Goal: Transaction & Acquisition: Download file/media

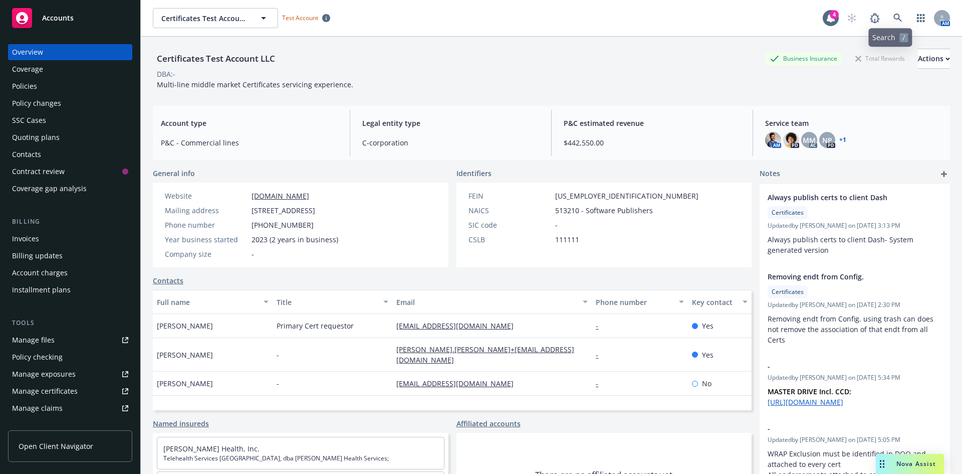
click at [911, 22] on link "button" at bounding box center [921, 18] width 20 height 20
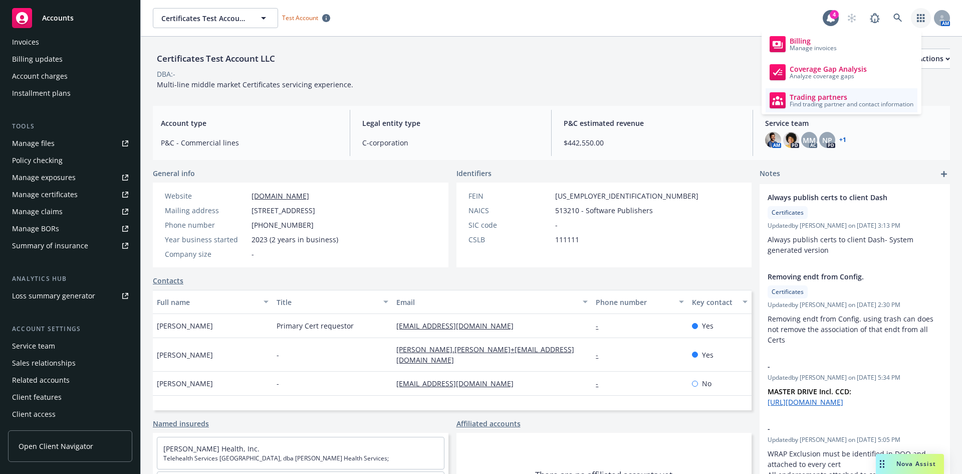
click at [856, 105] on span "Find trading partner and contact information" at bounding box center [852, 104] width 124 height 6
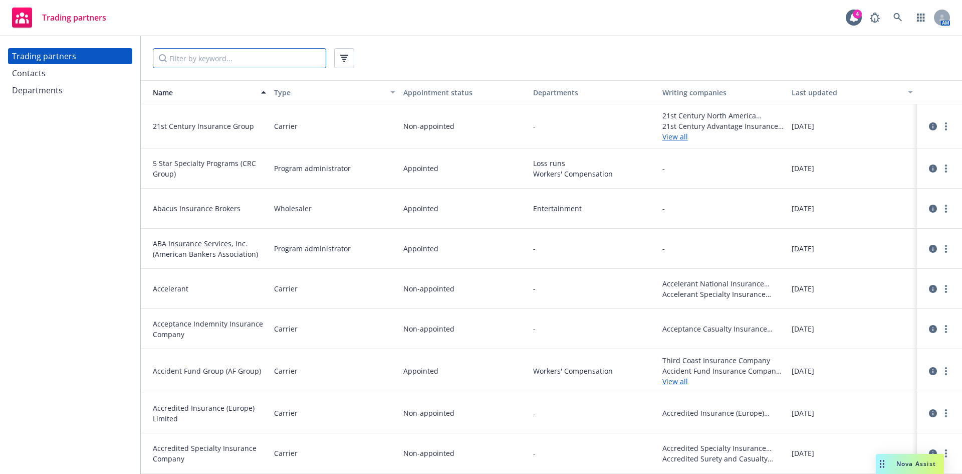
click at [231, 59] on input "Filter by keyword..." at bounding box center [239, 58] width 173 height 20
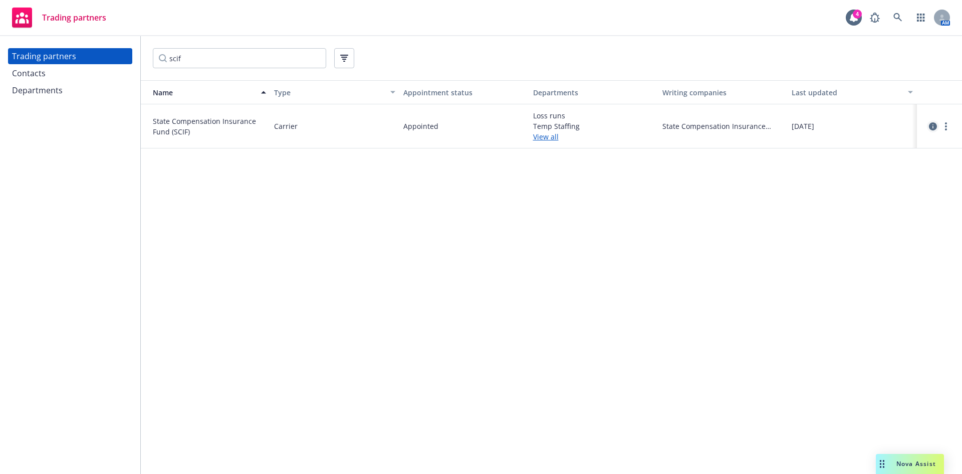
click at [930, 128] on icon "circleInformation" at bounding box center [933, 126] width 8 height 8
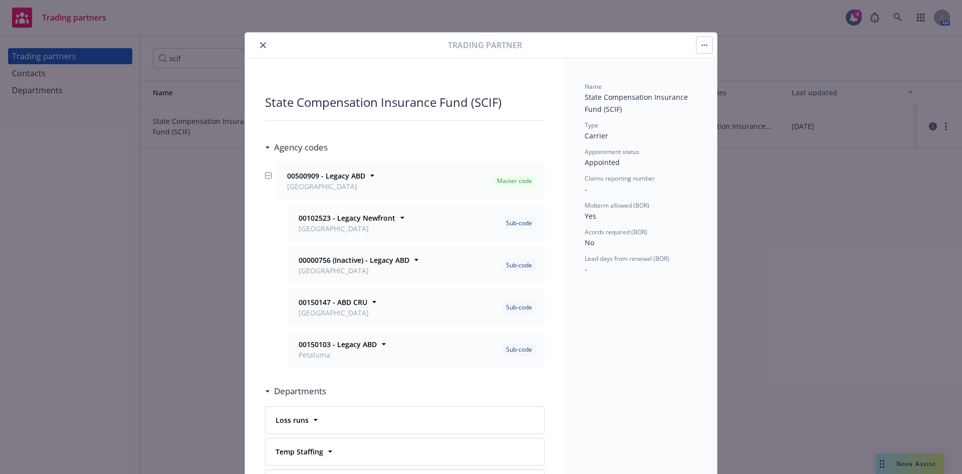
click at [263, 48] on button "close" at bounding box center [263, 45] width 12 height 12
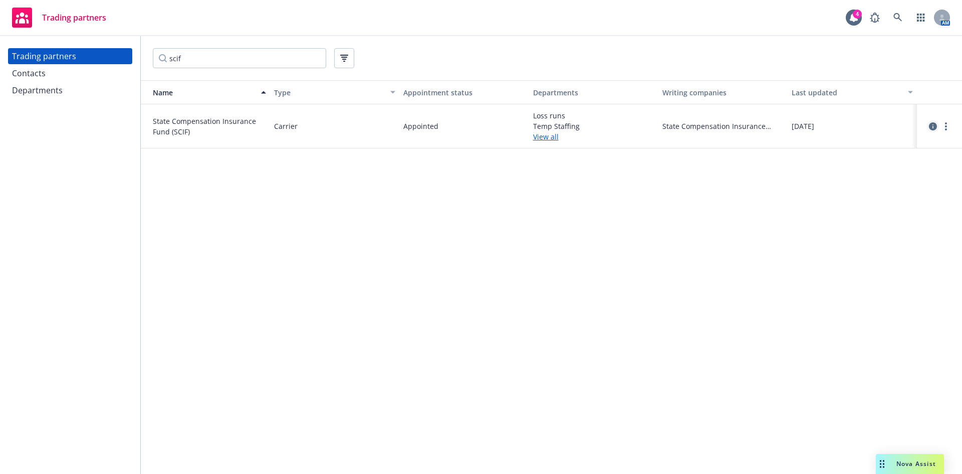
click at [935, 128] on icon "circleInformation" at bounding box center [933, 126] width 8 height 8
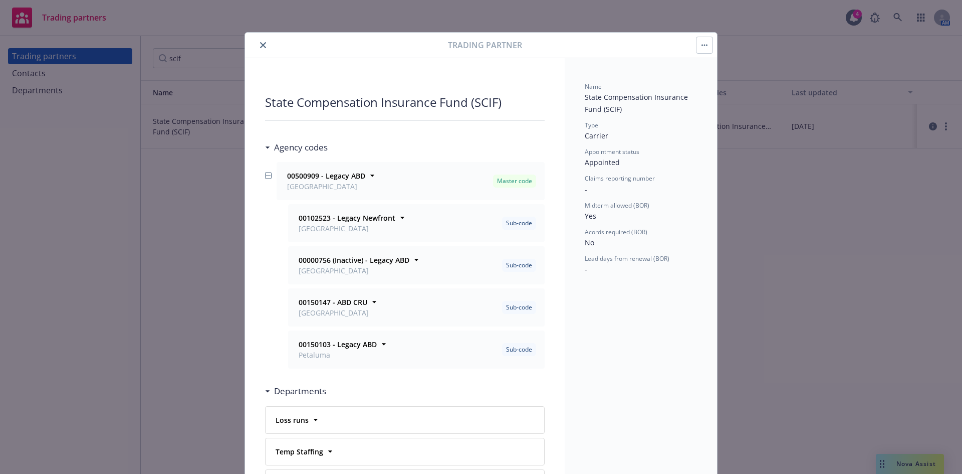
scroll to position [30, 0]
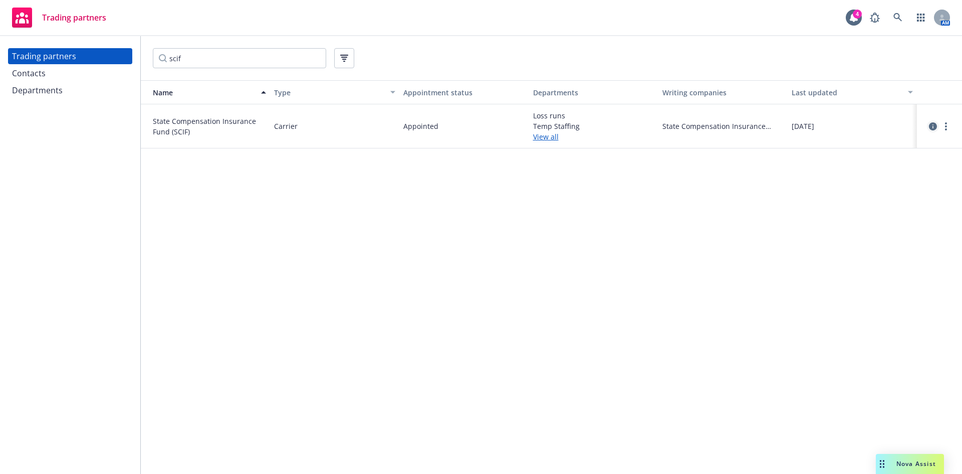
click at [934, 131] on link "circleInformation" at bounding box center [933, 126] width 12 height 12
click at [934, 127] on icon "circleInformation" at bounding box center [933, 126] width 8 height 8
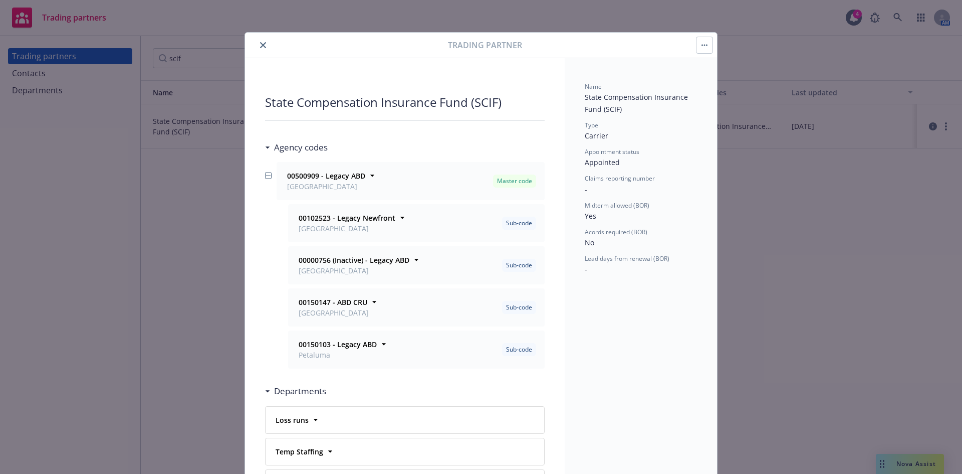
scroll to position [30, 0]
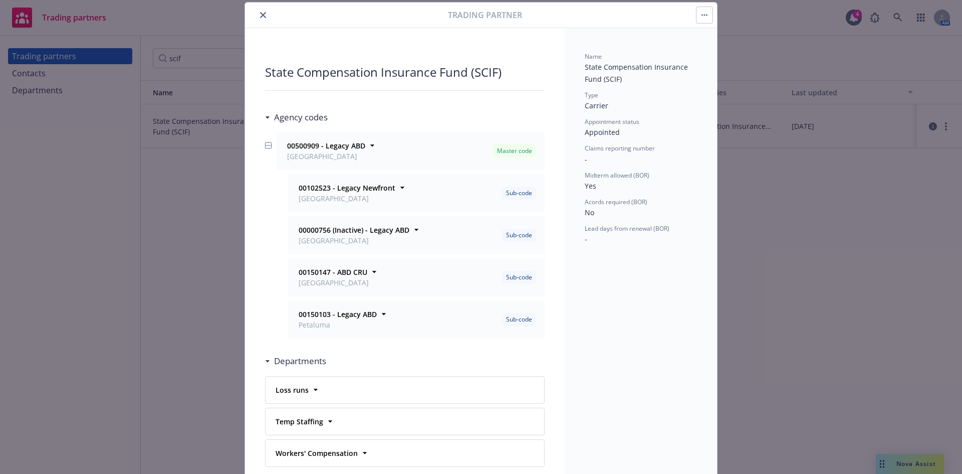
click at [260, 13] on icon "close" at bounding box center [263, 15] width 6 height 6
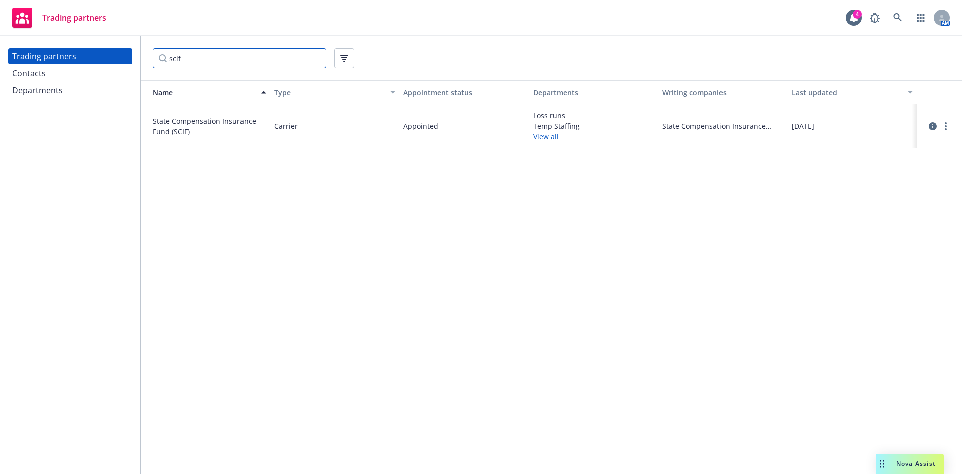
click at [225, 59] on input "scif" at bounding box center [239, 58] width 173 height 20
drag, startPoint x: 192, startPoint y: 59, endPoint x: 99, endPoint y: 59, distance: 93.2
click at [99, 59] on div "Trading partners Contacts Departments scif Name Type Appointment status Departm…" at bounding box center [481, 255] width 962 height 438
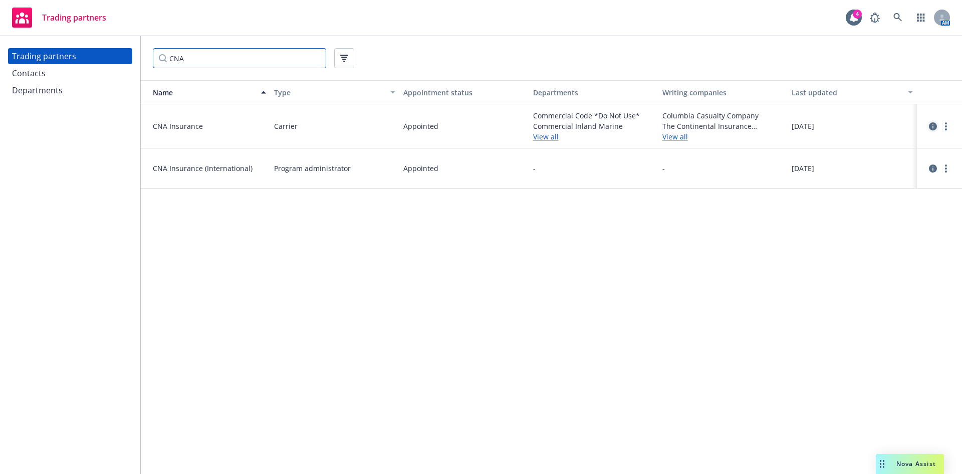
type input "CNA"
click at [932, 128] on icon "circleInformation" at bounding box center [933, 126] width 8 height 8
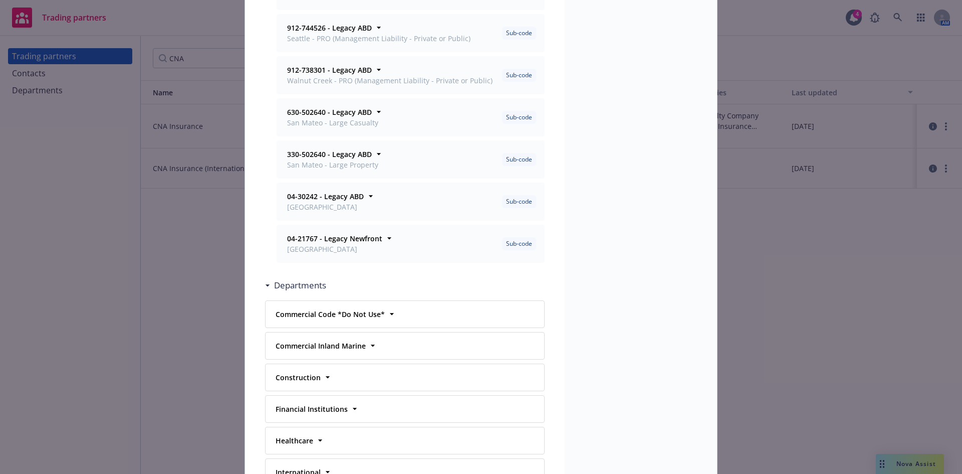
scroll to position [1403, 0]
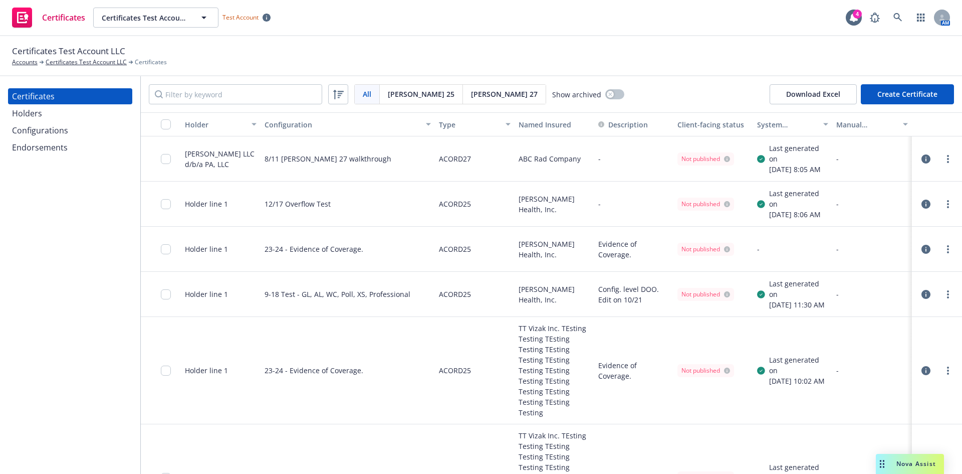
click at [50, 111] on div "Holders" at bounding box center [70, 113] width 116 height 16
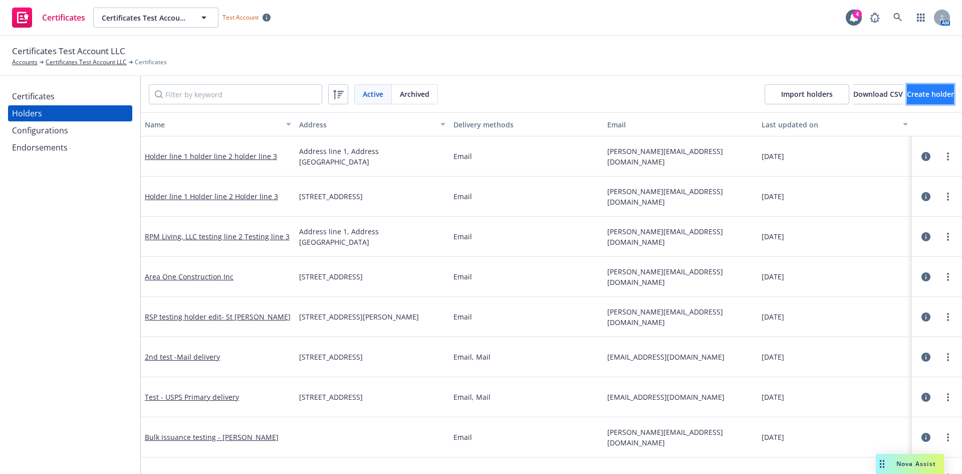
click at [907, 92] on span "Create holder" at bounding box center [930, 94] width 47 height 10
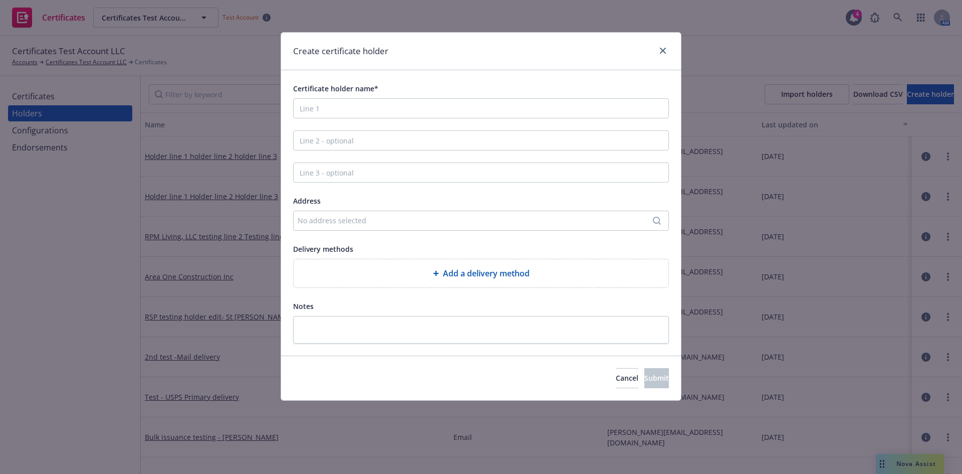
click at [365, 269] on div "Add a delivery method" at bounding box center [481, 273] width 359 height 12
select select "EMAIL"
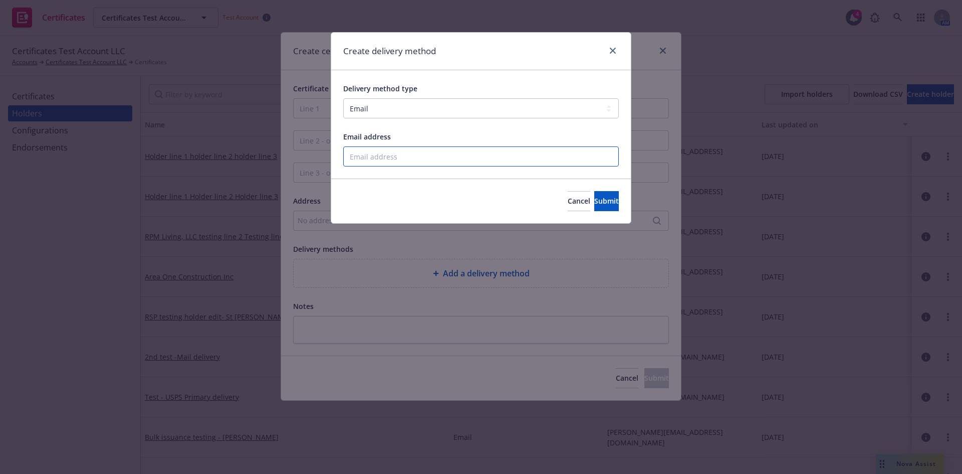
click at [371, 161] on input "Email address" at bounding box center [481, 156] width 276 height 20
click at [568, 200] on span "Cancel" at bounding box center [579, 201] width 23 height 10
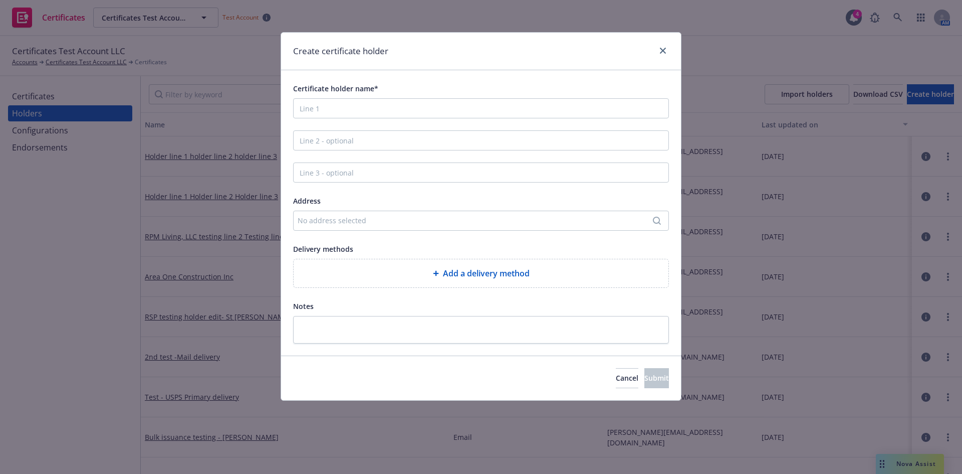
click at [670, 49] on div "Create certificate holder" at bounding box center [481, 52] width 400 height 38
click at [667, 52] on link "close" at bounding box center [663, 51] width 12 height 12
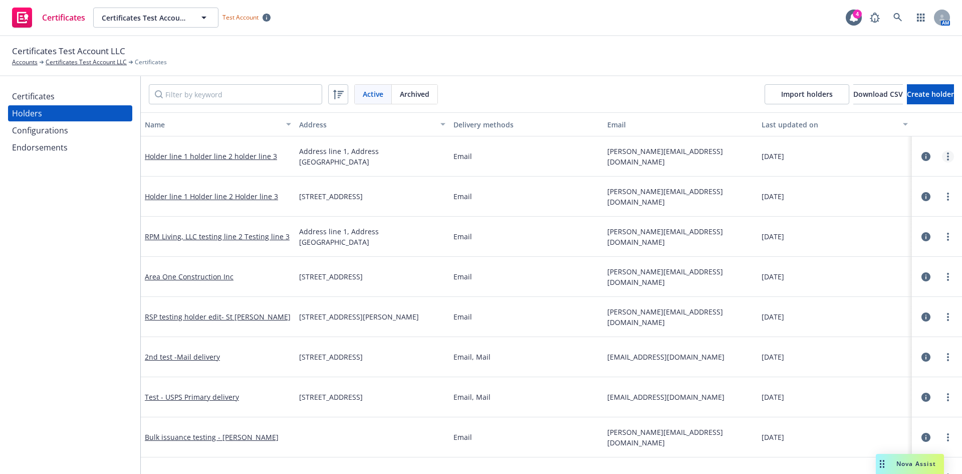
click at [942, 157] on link "more" at bounding box center [948, 156] width 12 height 12
click at [876, 181] on link "Edit" at bounding box center [883, 177] width 110 height 20
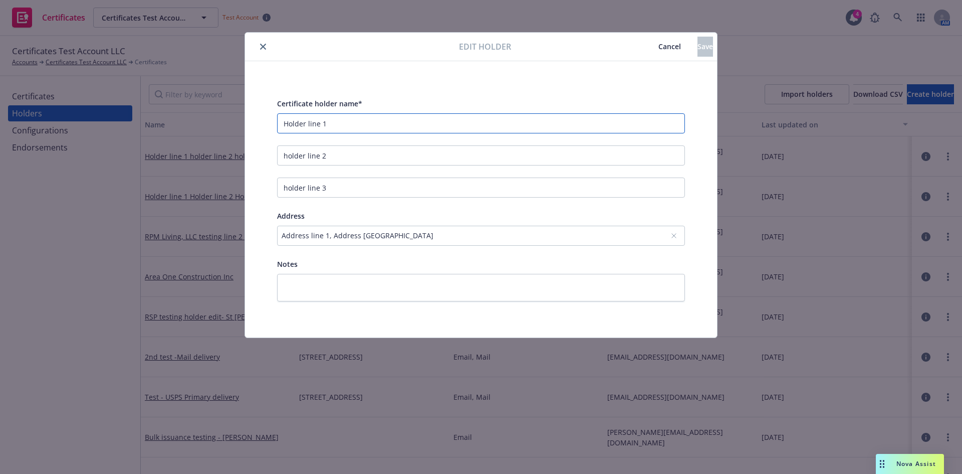
click at [334, 129] on input "Holder line 1" at bounding box center [481, 123] width 408 height 20
click at [260, 48] on icon "close" at bounding box center [263, 47] width 6 height 6
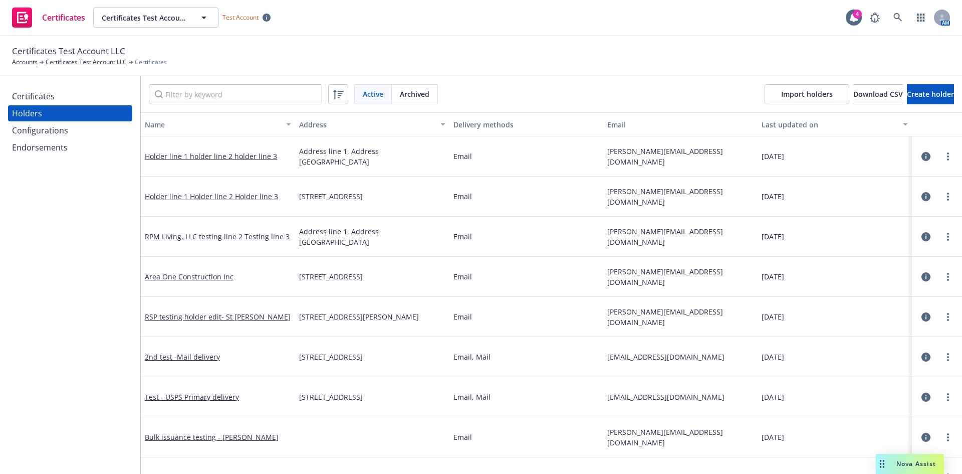
click at [127, 96] on div "Certificates" at bounding box center [70, 96] width 116 height 16
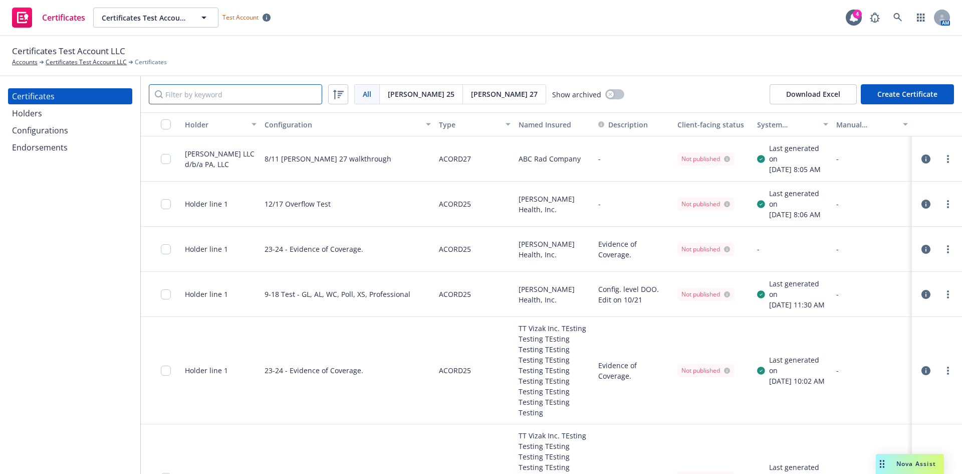
click at [171, 94] on input "Filter by keyword" at bounding box center [235, 94] width 173 height 20
click at [900, 18] on icon at bounding box center [898, 17] width 9 height 9
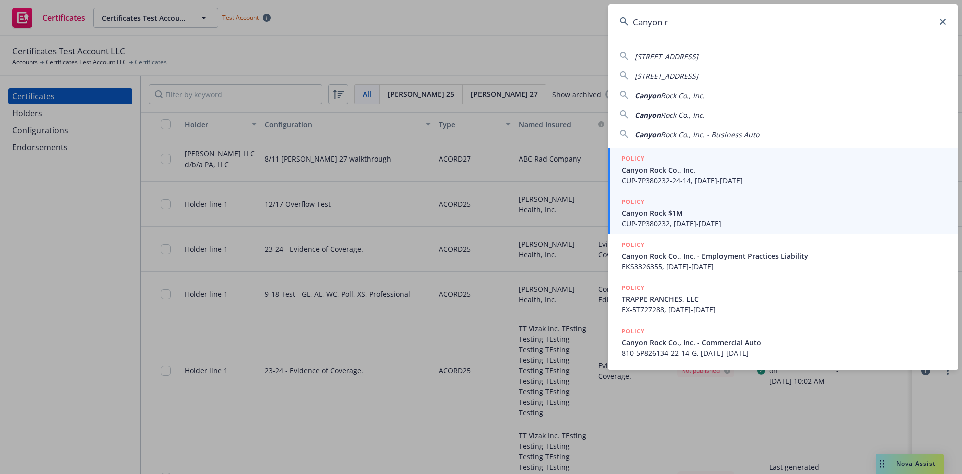
type input "Canyon r"
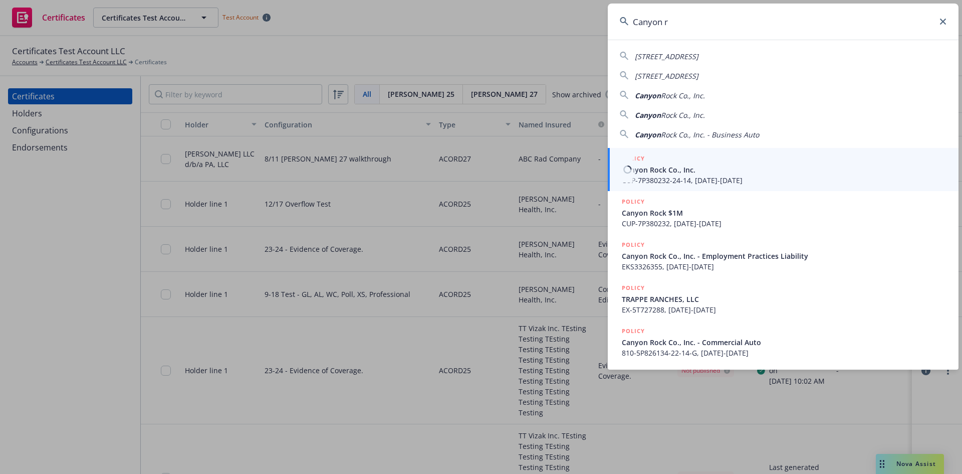
click at [695, 174] on span "Canyon Rock Co., Inc." at bounding box center [784, 169] width 325 height 11
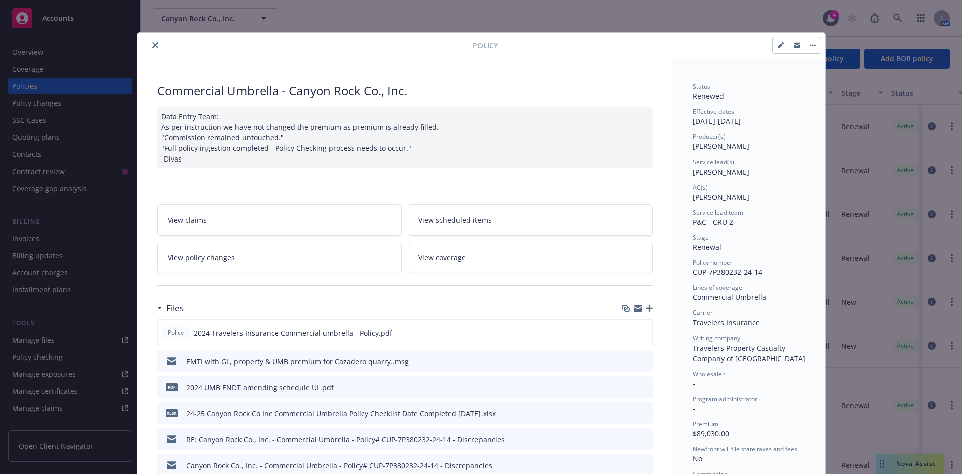
click at [155, 43] on button "close" at bounding box center [155, 45] width 12 height 12
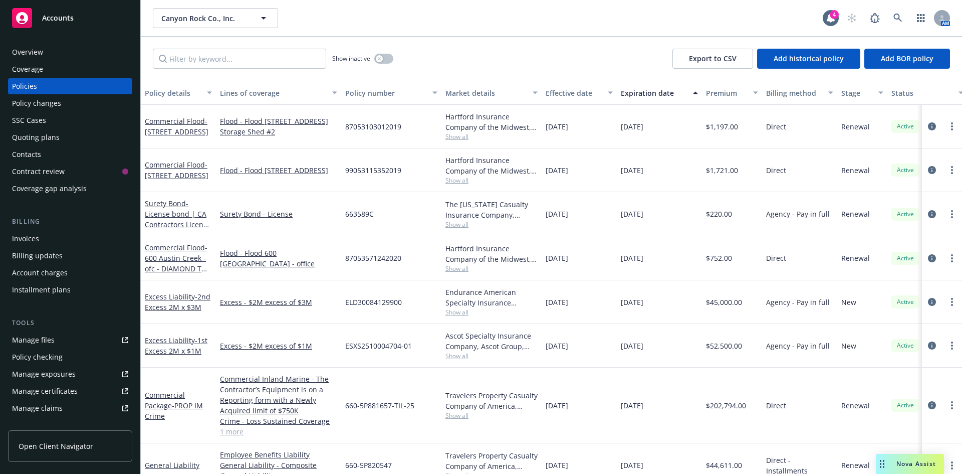
click at [57, 57] on div "Overview" at bounding box center [70, 52] width 116 height 16
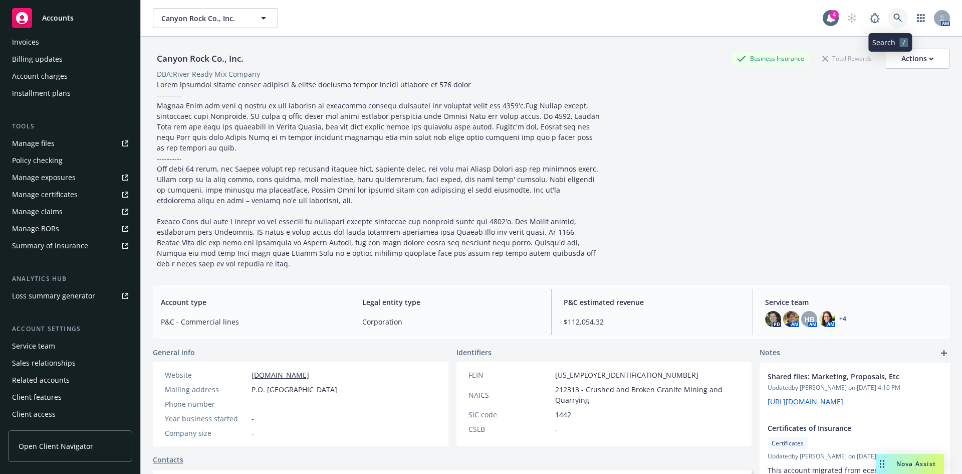
click at [894, 22] on icon at bounding box center [898, 18] width 9 height 9
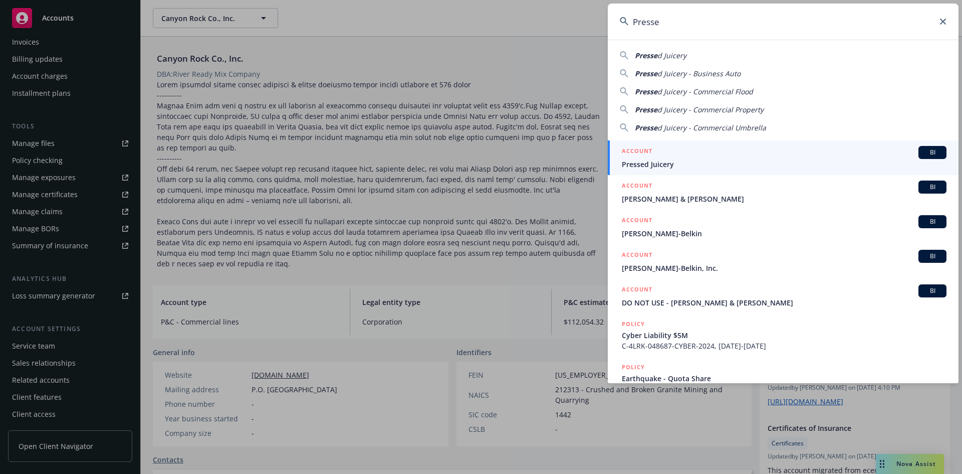
type input "Presse"
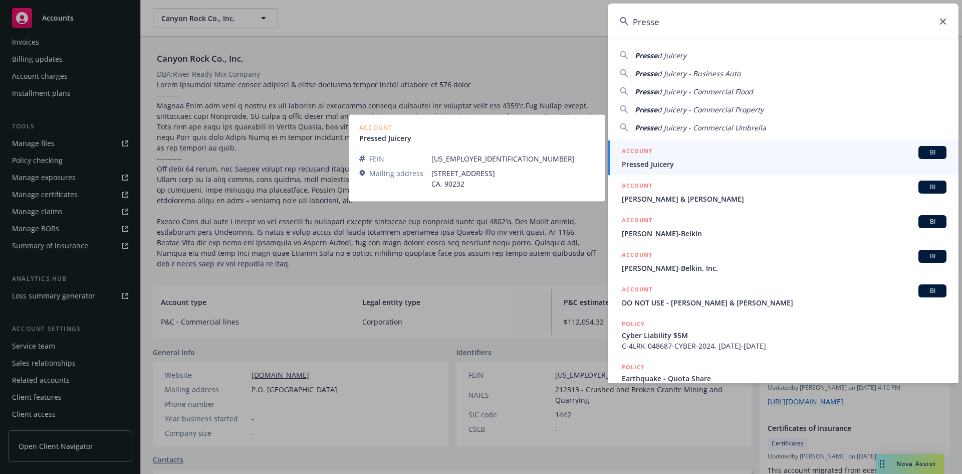
click at [666, 165] on span "Pressed Juicery" at bounding box center [784, 164] width 325 height 11
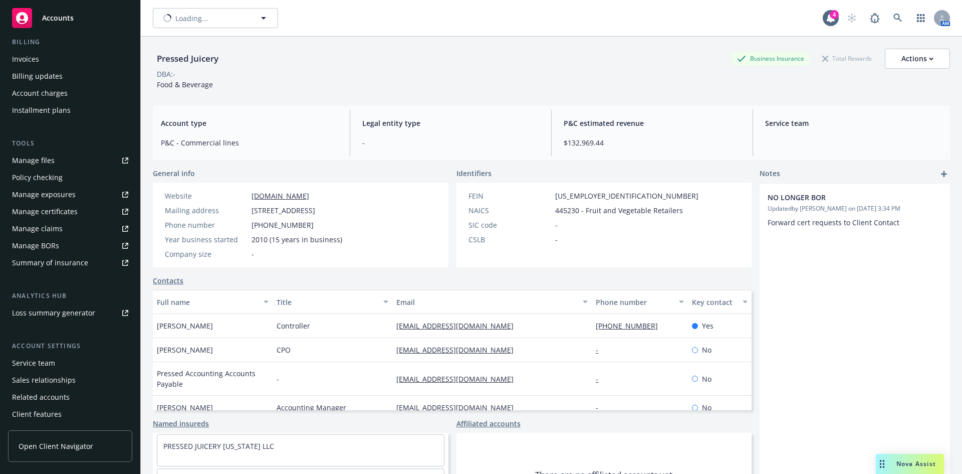
scroll to position [213, 0]
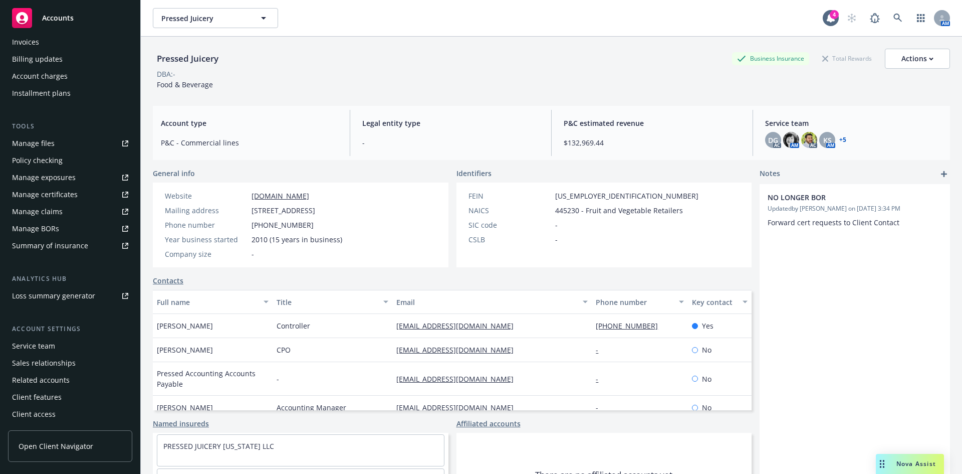
click at [839, 138] on link "+ 5" at bounding box center [842, 140] width 7 height 6
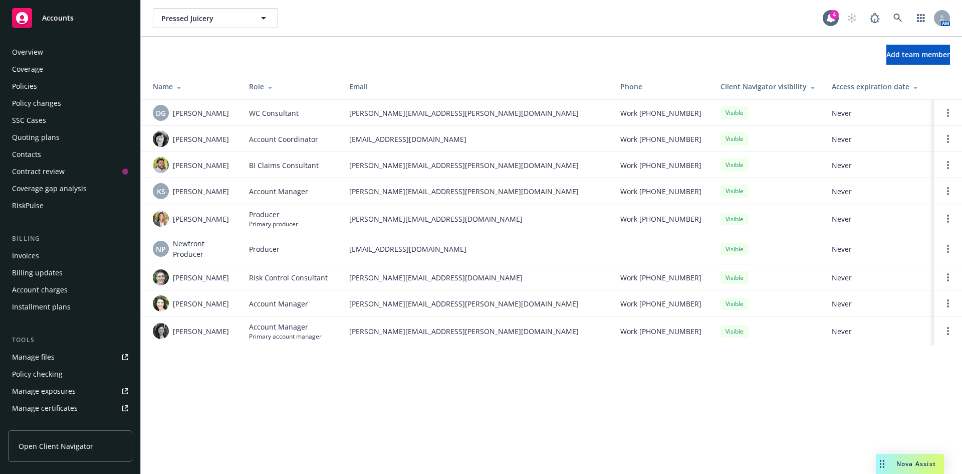
click at [54, 59] on div "Overview" at bounding box center [70, 52] width 116 height 16
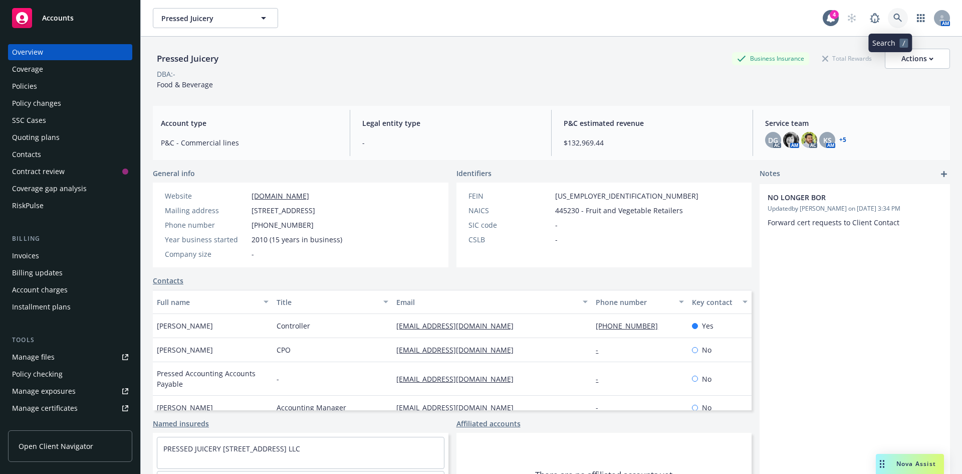
click at [888, 20] on link at bounding box center [898, 18] width 20 height 20
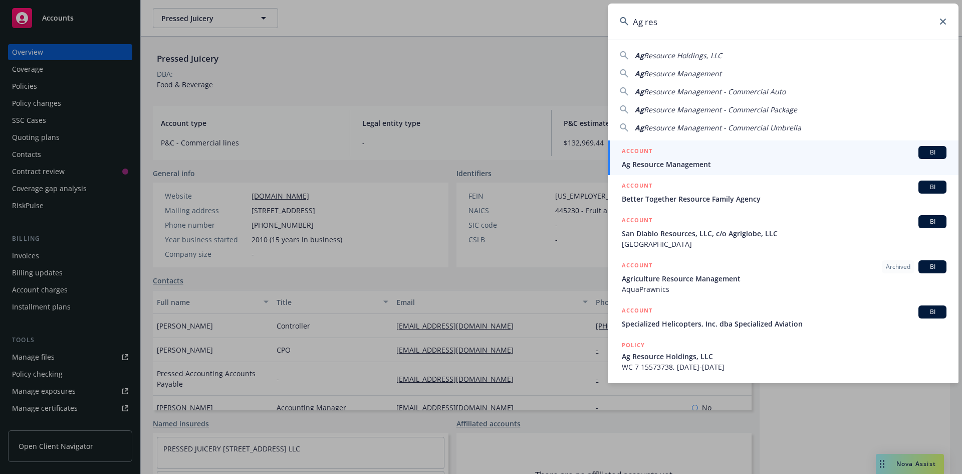
type input "Ag res"
click at [709, 154] on div "ACCOUNT BI" at bounding box center [784, 152] width 325 height 13
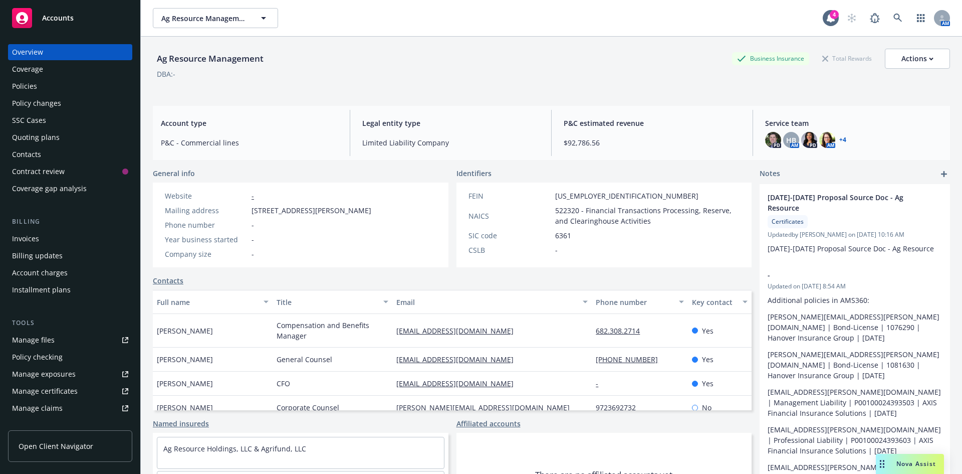
click at [37, 78] on div "Overview Coverage Policies Policy changes SSC Cases Quoting plans Contacts Cont…" at bounding box center [70, 120] width 124 height 152
click at [39, 91] on div "Policies" at bounding box center [70, 86] width 116 height 16
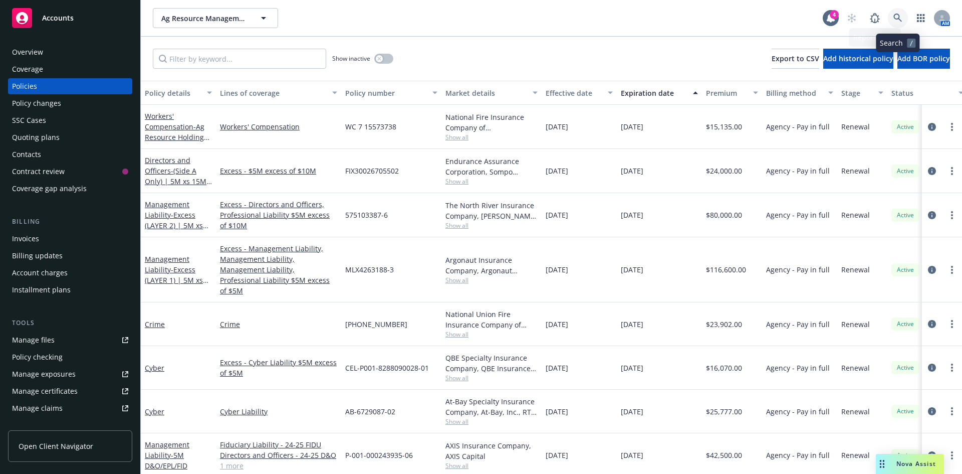
click at [895, 16] on icon at bounding box center [898, 18] width 9 height 9
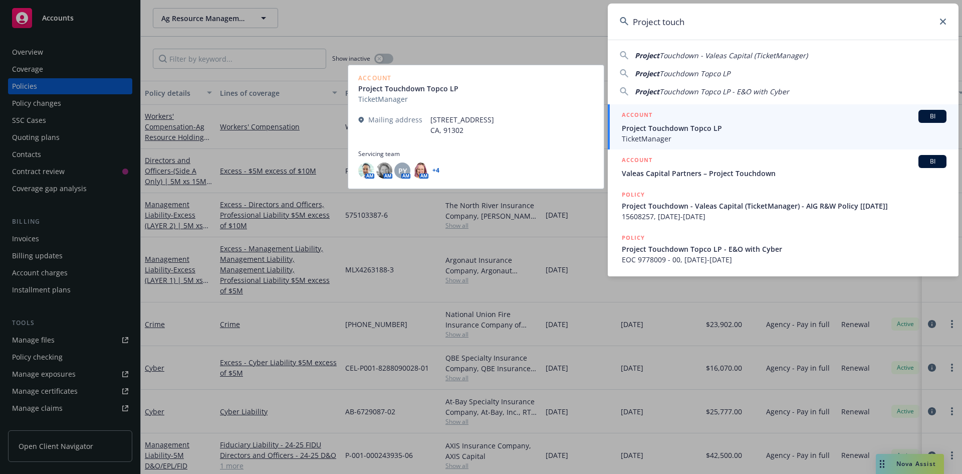
type input "Project touch"
click at [722, 134] on span "TicketManager" at bounding box center [784, 138] width 325 height 11
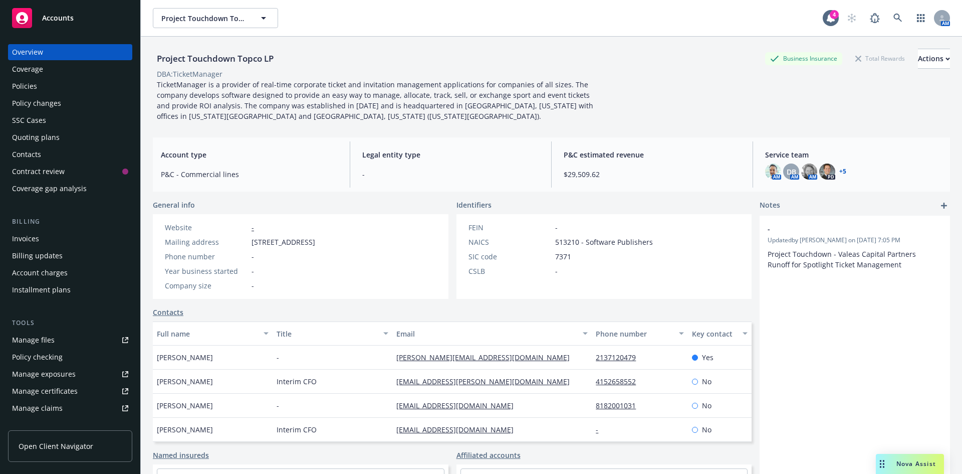
click at [83, 86] on div "Policies" at bounding box center [70, 86] width 116 height 16
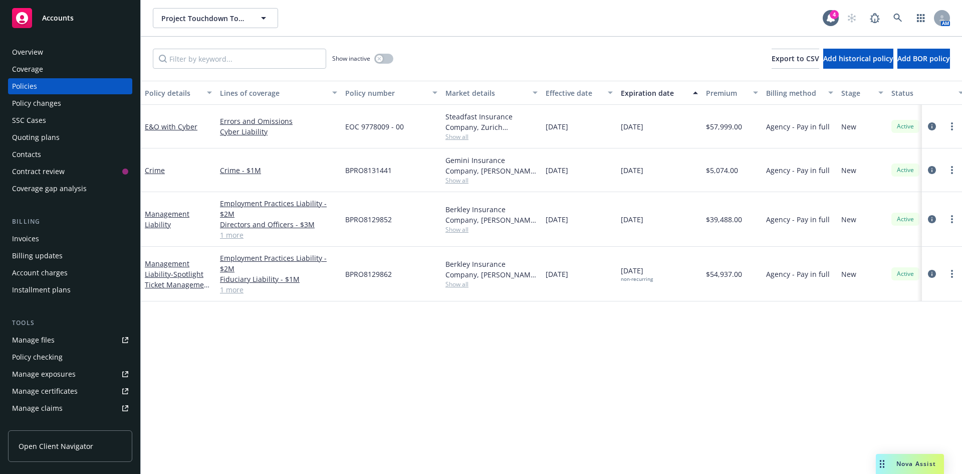
click at [66, 394] on div "Manage certificates" at bounding box center [45, 391] width 66 height 16
click at [59, 52] on div "Overview" at bounding box center [70, 52] width 116 height 16
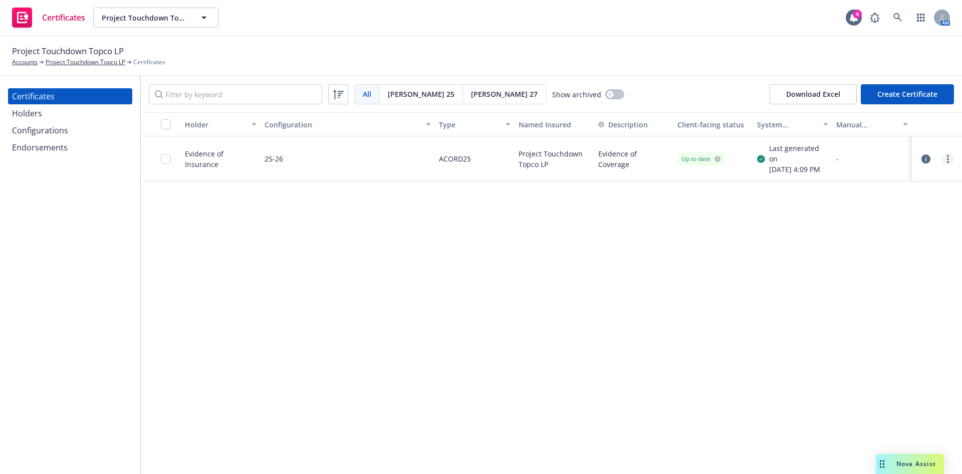
click at [949, 159] on circle "more" at bounding box center [948, 159] width 2 height 2
click at [816, 341] on link "Preview a new version" at bounding box center [873, 340] width 160 height 20
click at [164, 161] on input "checkbox" at bounding box center [166, 159] width 10 height 10
click at [457, 451] on icon "button" at bounding box center [459, 452] width 5 height 4
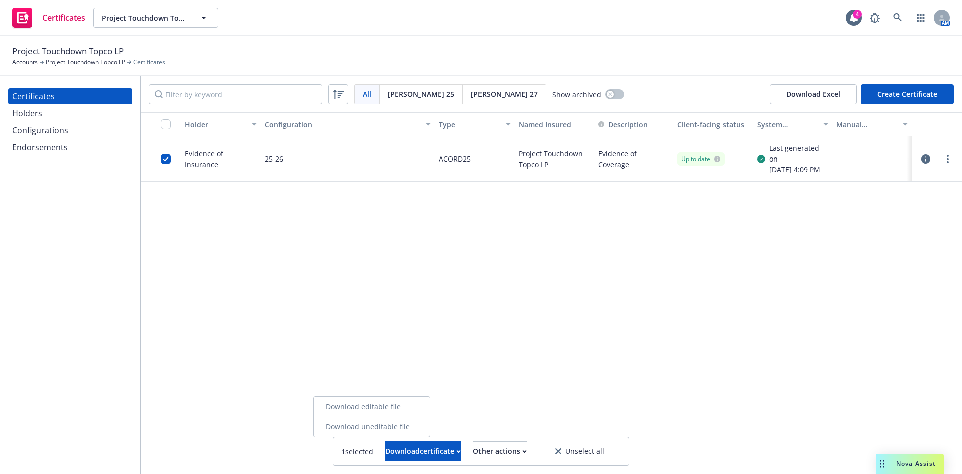
click at [422, 408] on link "Download editable file" at bounding box center [372, 406] width 116 height 20
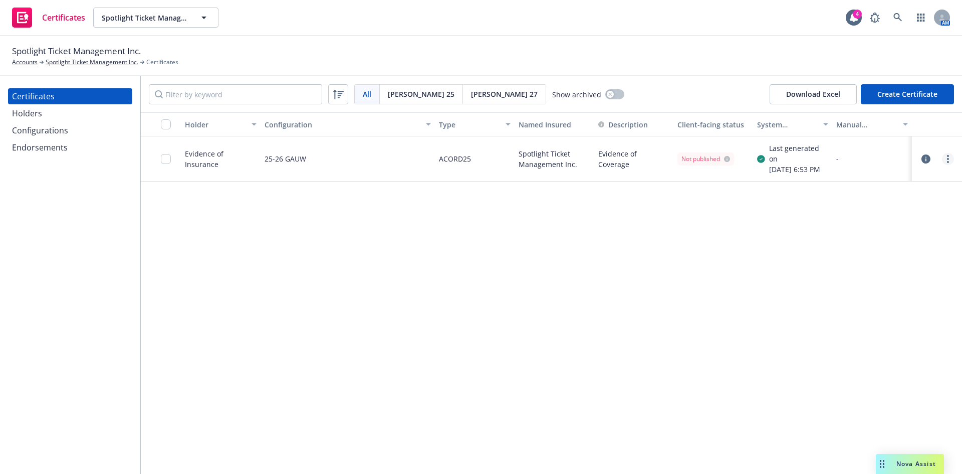
click at [950, 160] on link "more" at bounding box center [948, 159] width 12 height 12
click at [827, 342] on link "Preview a new version" at bounding box center [873, 340] width 160 height 20
click at [167, 158] on input "checkbox" at bounding box center [166, 159] width 10 height 10
click at [627, 314] on div "Holder Configuration Type Named Insured Description Client-facing status System…" at bounding box center [551, 292] width 821 height 361
click at [943, 158] on link "more" at bounding box center [948, 159] width 12 height 12
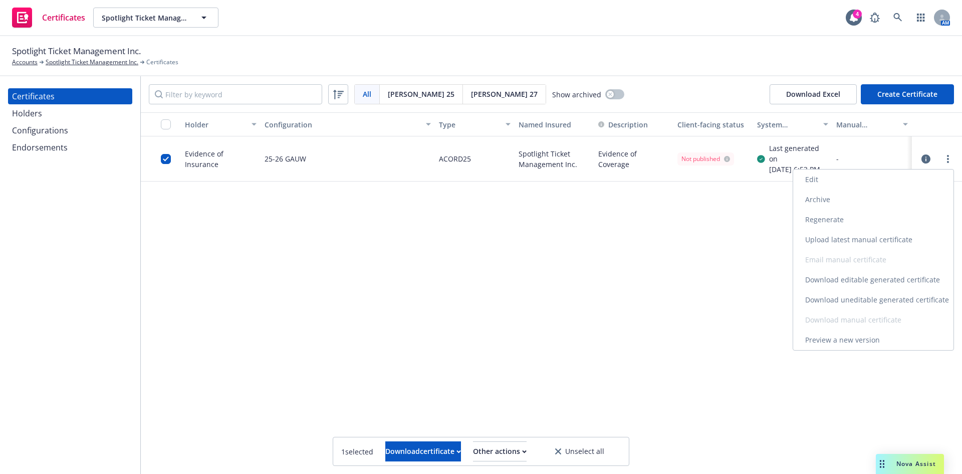
click at [839, 182] on link "Edit" at bounding box center [873, 179] width 160 height 20
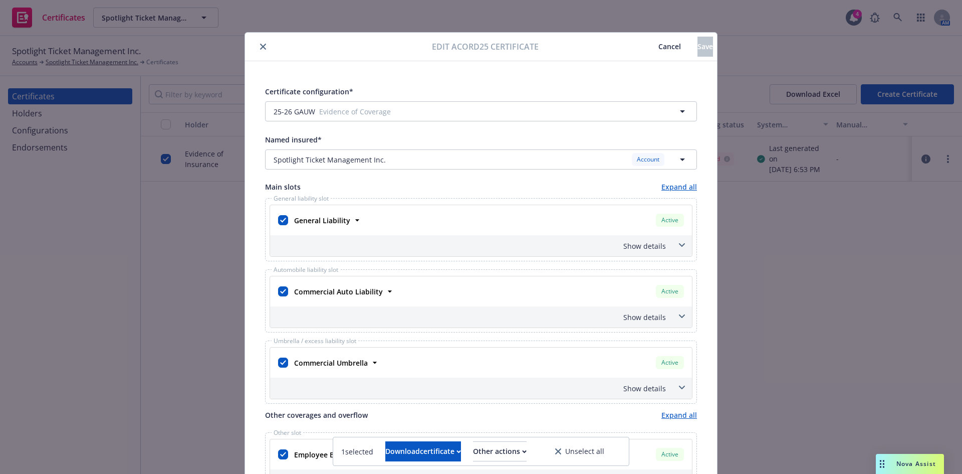
click at [642, 41] on button "Cancel" at bounding box center [670, 47] width 56 height 20
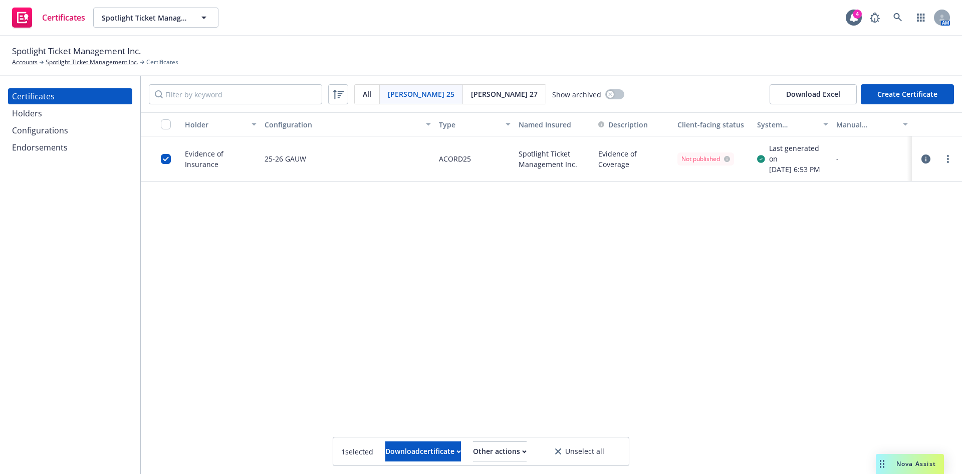
click at [561, 453] on icon at bounding box center [558, 451] width 6 height 6
click at [946, 158] on link "more" at bounding box center [948, 159] width 12 height 12
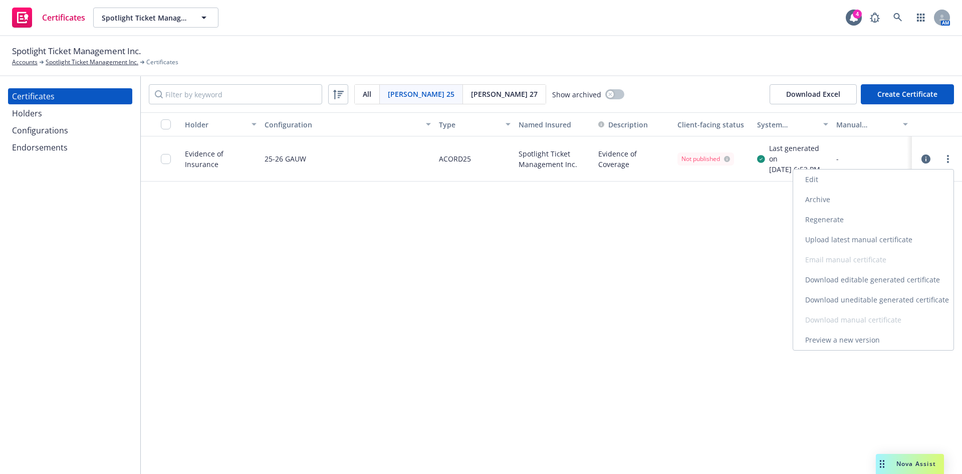
click at [869, 181] on link "Edit" at bounding box center [873, 179] width 160 height 20
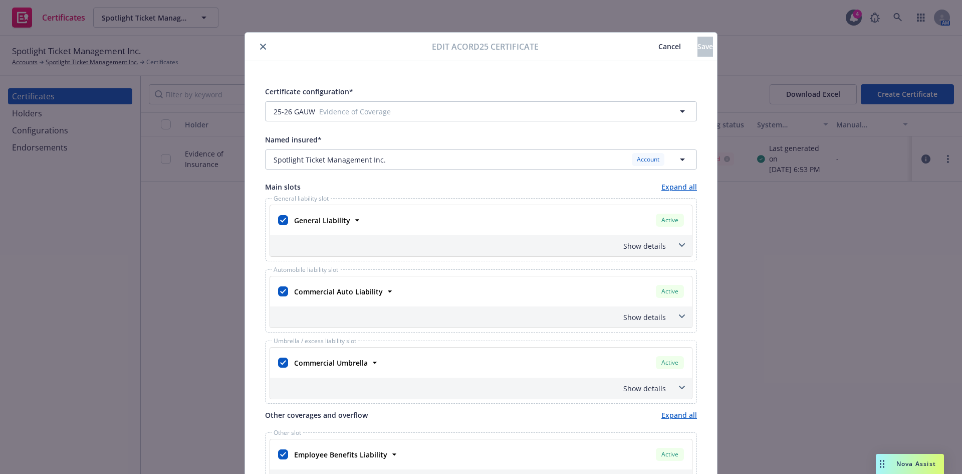
click at [659, 42] on span "Cancel" at bounding box center [670, 47] width 23 height 10
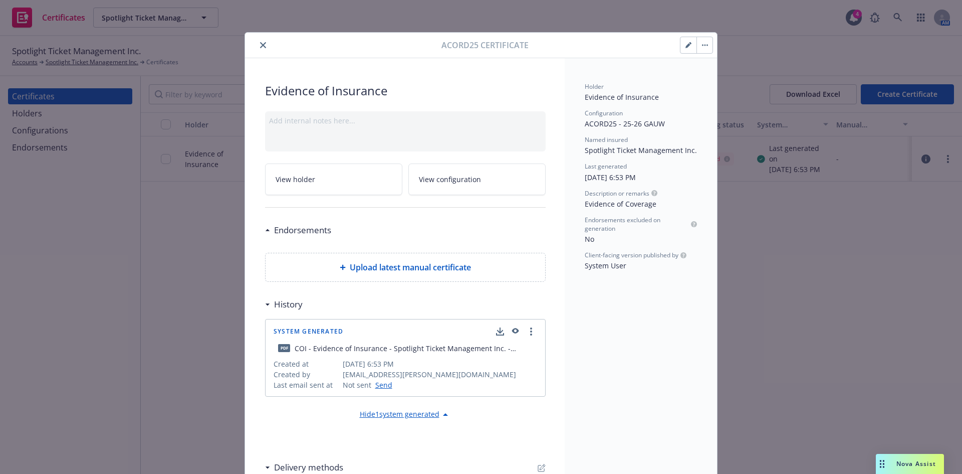
click at [262, 44] on icon "close" at bounding box center [263, 45] width 6 height 6
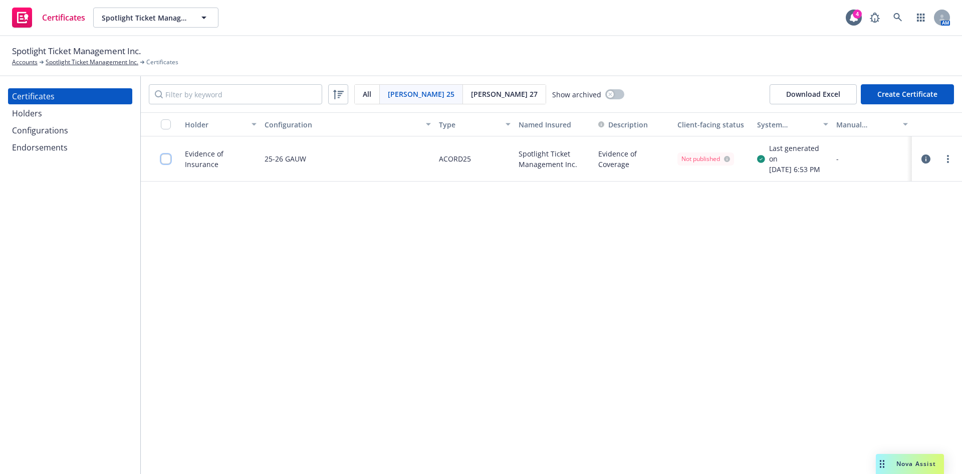
click at [166, 162] on input "checkbox" at bounding box center [166, 159] width 10 height 10
click at [432, 449] on div "Download certificate" at bounding box center [423, 451] width 76 height 19
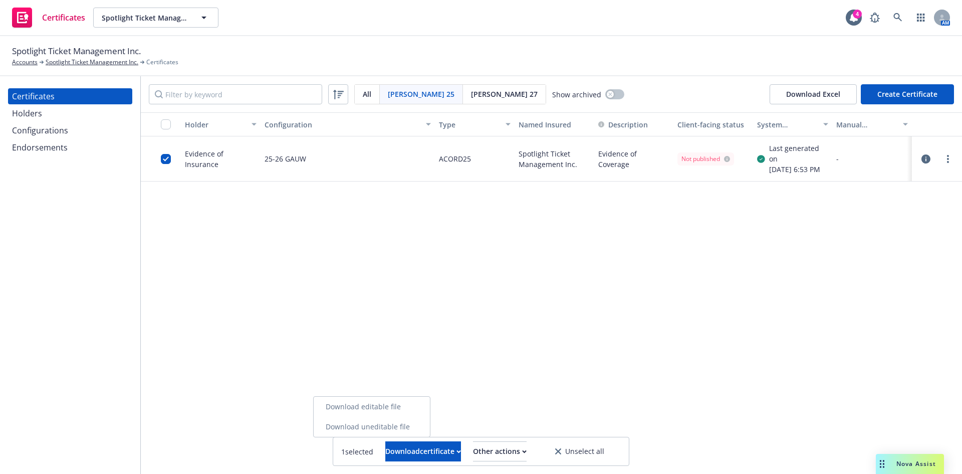
click at [416, 428] on link "Download uneditable file" at bounding box center [372, 426] width 116 height 20
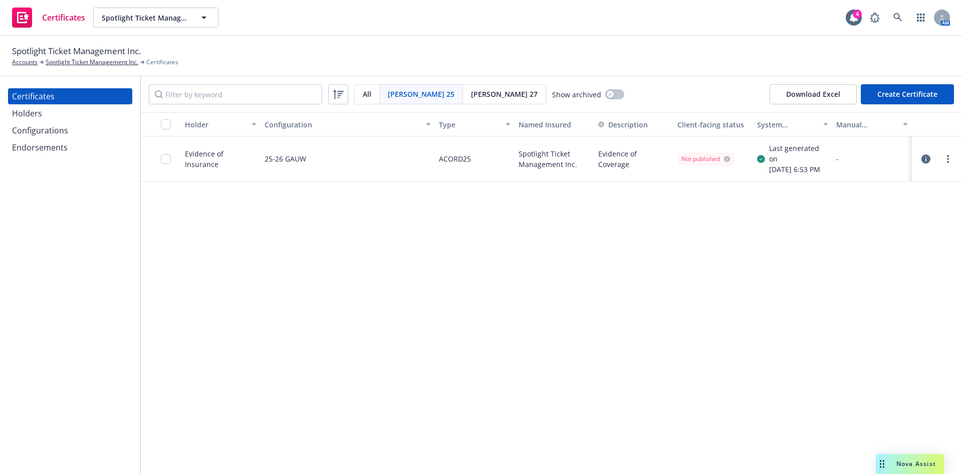
drag, startPoint x: 703, startPoint y: 380, endPoint x: 698, endPoint y: 380, distance: 5.5
click at [703, 381] on div "Holder Configuration Type Named Insured Description Client-facing status System…" at bounding box center [551, 292] width 821 height 361
click at [166, 159] on input "checkbox" at bounding box center [166, 159] width 10 height 10
click at [440, 443] on div "Download certificate" at bounding box center [423, 451] width 76 height 19
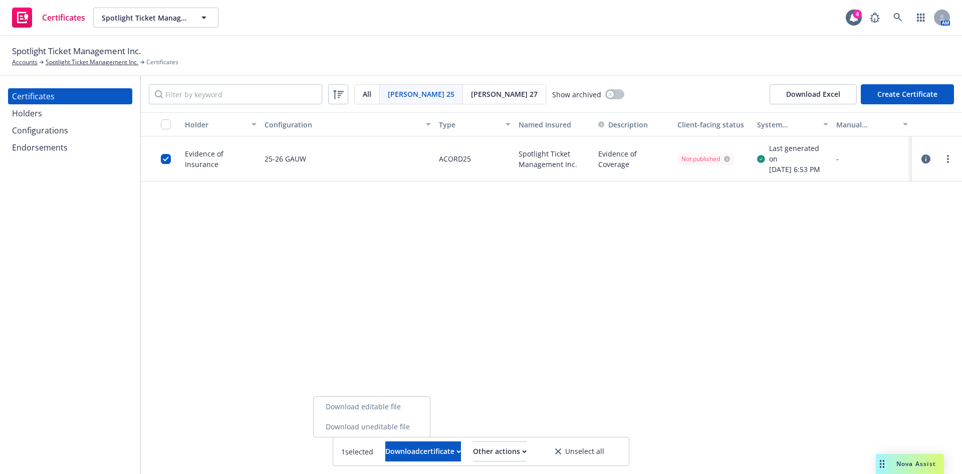
click at [426, 410] on link "Download editable file" at bounding box center [372, 406] width 116 height 20
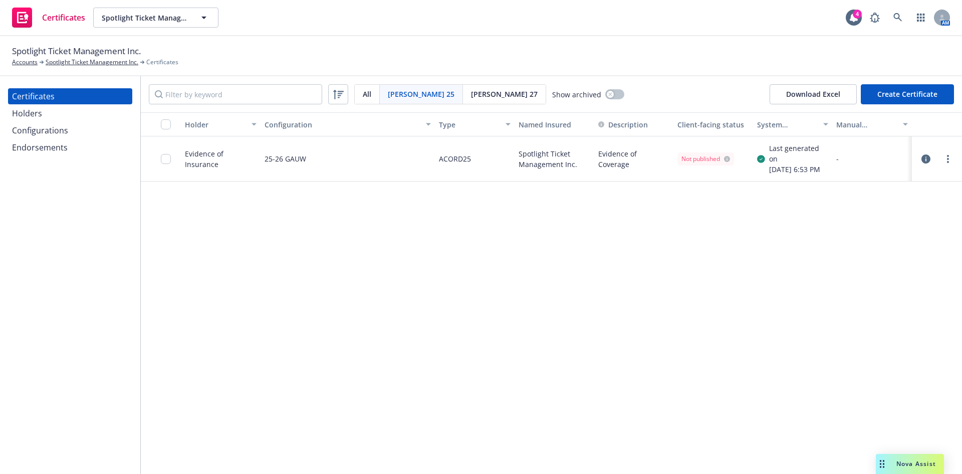
click at [576, 344] on div "Holder Configuration Type Named Insured Description Client-facing status System…" at bounding box center [551, 292] width 821 height 361
